Goal: Information Seeking & Learning: Learn about a topic

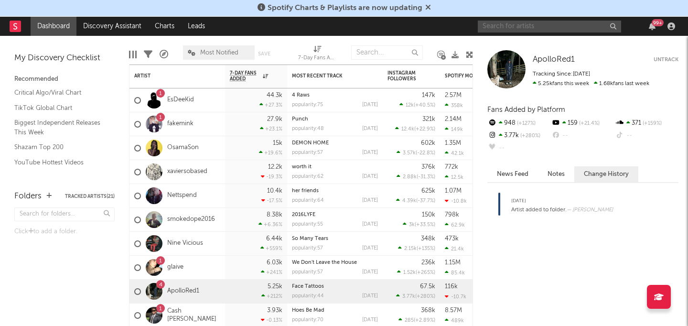
click at [509, 26] on input "text" at bounding box center [549, 27] width 143 height 12
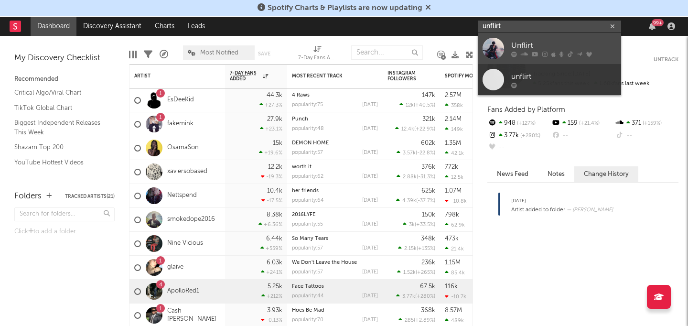
type input "unflirt"
click at [539, 42] on div "Unflirt" at bounding box center [564, 45] width 105 height 11
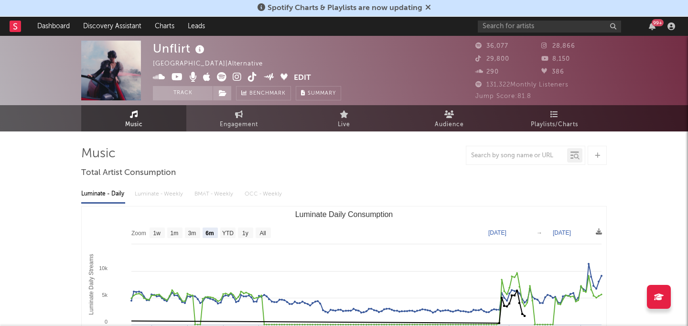
click at [428, 4] on icon at bounding box center [428, 7] width 6 height 8
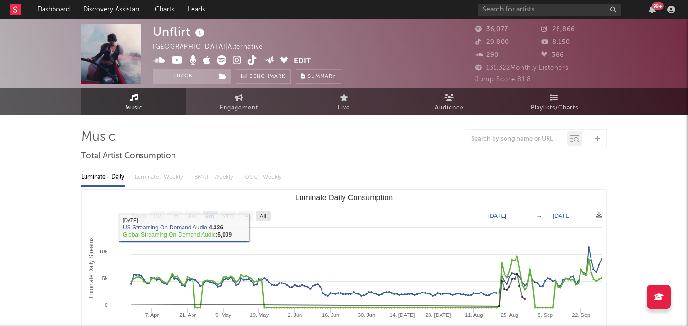
click at [267, 218] on rect "Luminate Daily Consumption" at bounding box center [263, 216] width 15 height 11
select select "All"
type input "[DATE]"
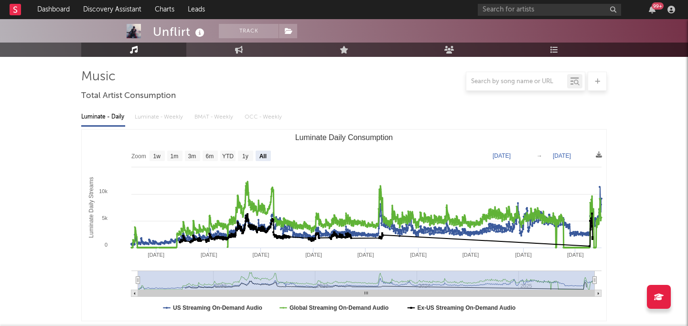
scroll to position [71, 0]
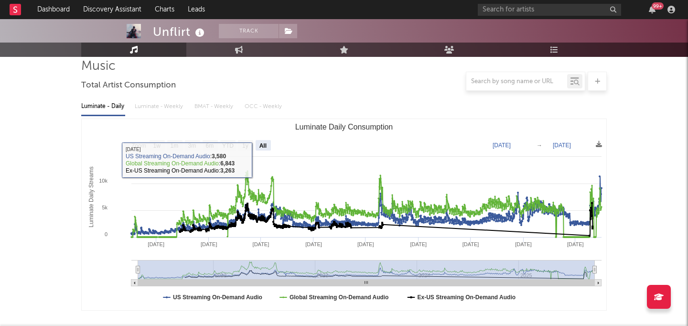
click at [136, 108] on div "Luminate - Daily Luminate - Weekly BMAT - Weekly OCC - Weekly" at bounding box center [344, 106] width 526 height 16
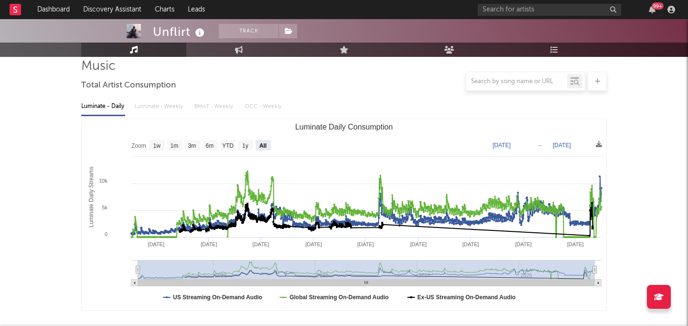
click at [171, 108] on div "Luminate - Daily Luminate - Weekly BMAT - Weekly OCC - Weekly" at bounding box center [344, 106] width 526 height 16
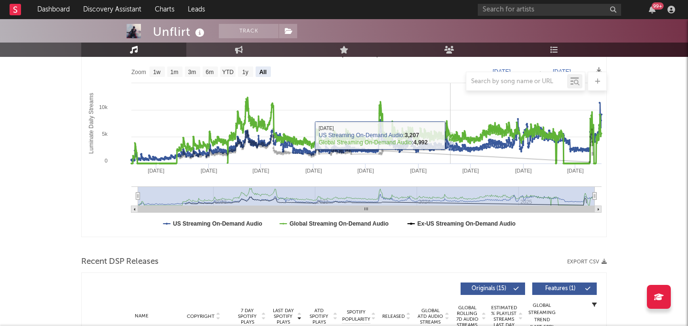
scroll to position [0, 0]
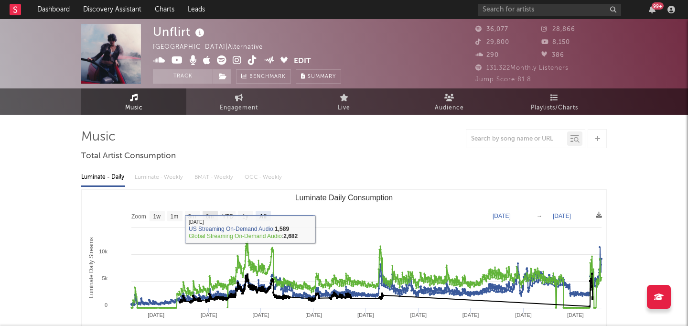
click at [208, 217] on text "6m" at bounding box center [210, 216] width 8 height 7
select select "6m"
type input "[DATE]"
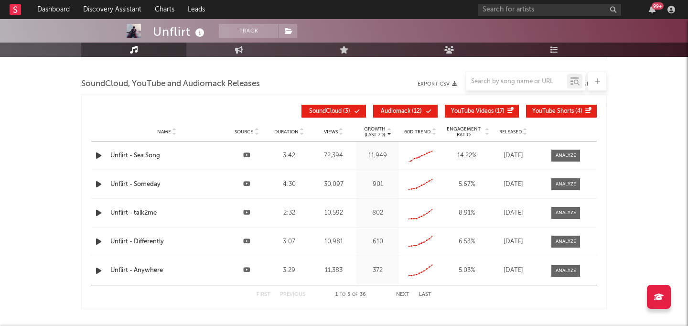
scroll to position [1076, 0]
